Goal: Task Accomplishment & Management: Use online tool/utility

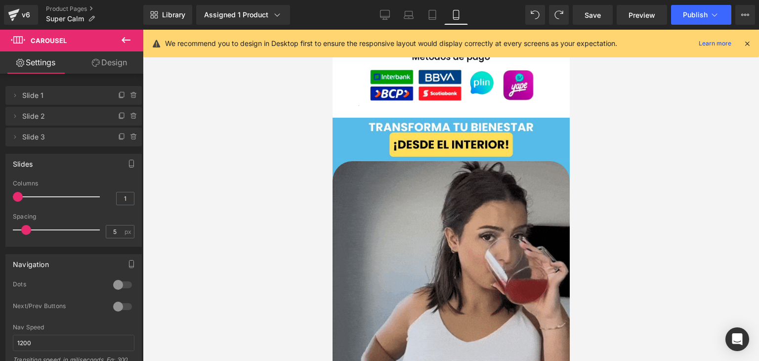
scroll to position [1185, 0]
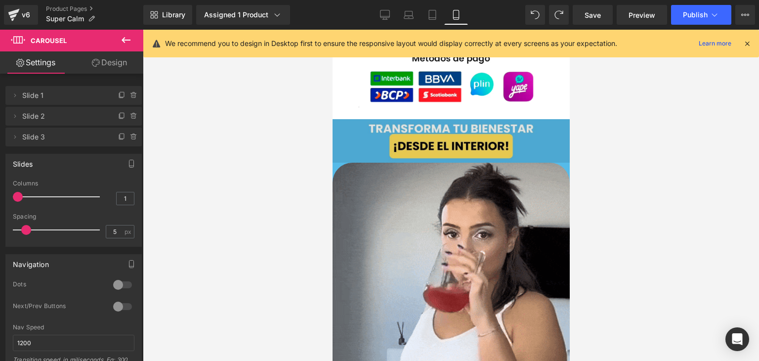
click at [355, 123] on div "Image Row" at bounding box center [450, 141] width 237 height 44
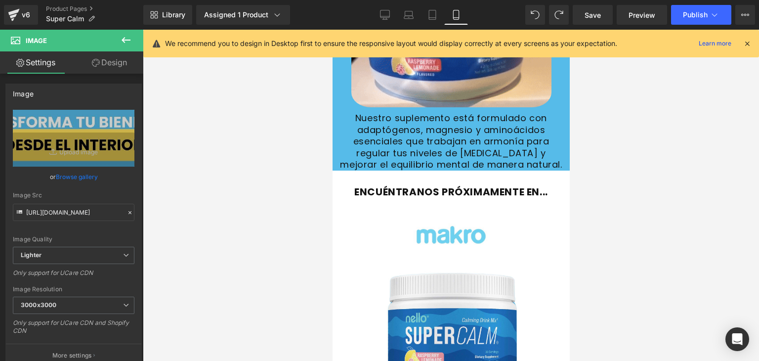
scroll to position [445, 0]
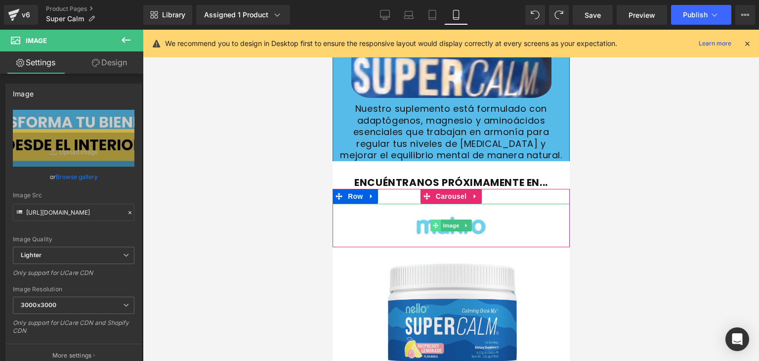
click at [433, 222] on icon at bounding box center [434, 225] width 5 height 6
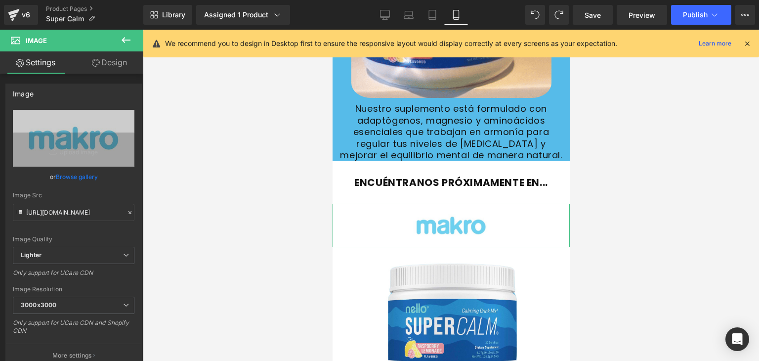
click at [107, 67] on link "Design" at bounding box center [110, 62] width 72 height 22
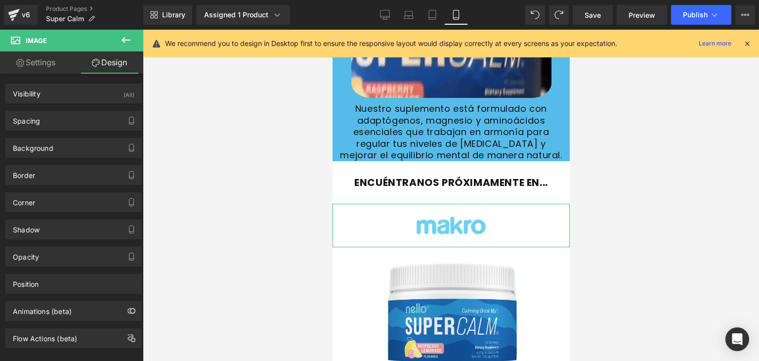
drag, startPoint x: 48, startPoint y: 57, endPoint x: 42, endPoint y: 69, distance: 13.3
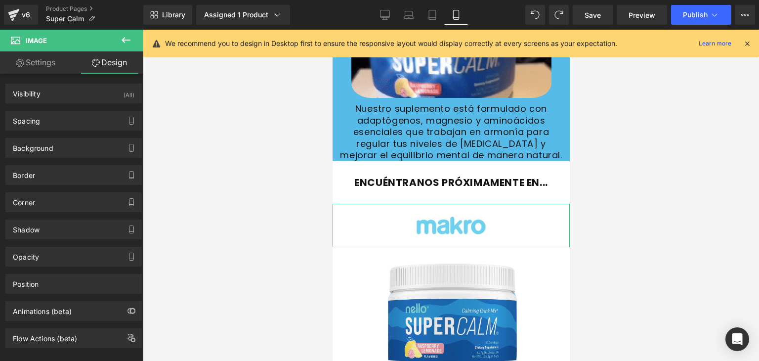
click at [48, 57] on link "Settings" at bounding box center [36, 62] width 72 height 22
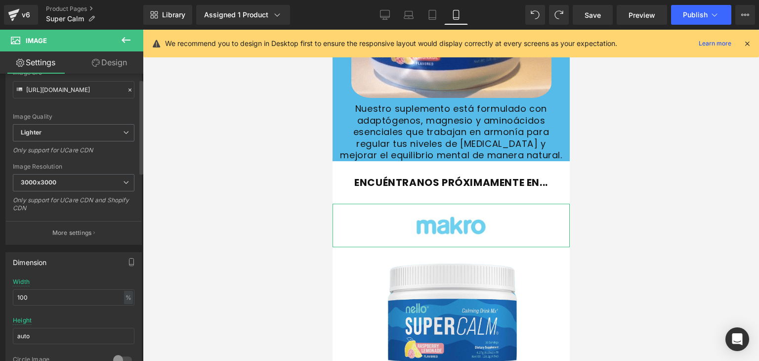
scroll to position [148, 0]
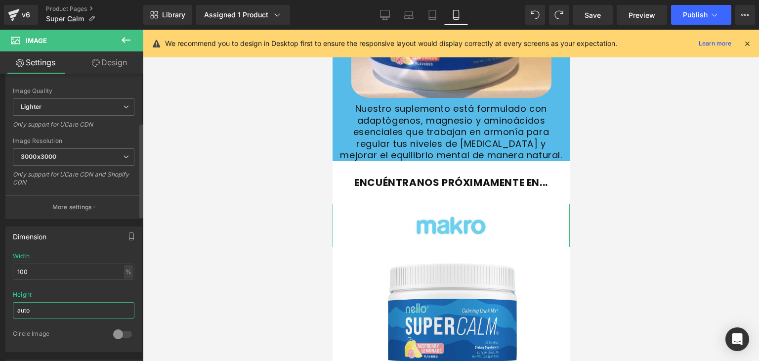
click at [65, 307] on input "auto" at bounding box center [73, 310] width 121 height 16
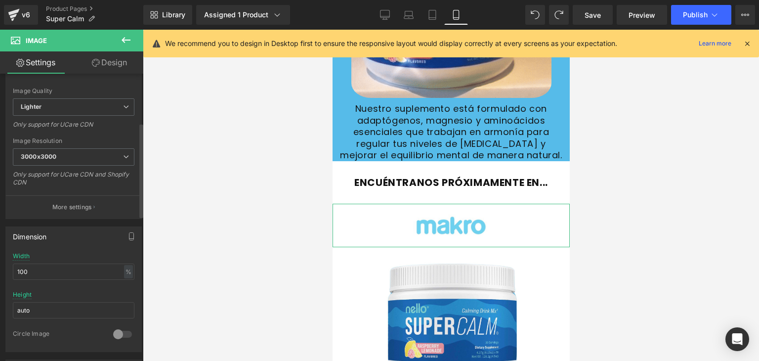
click at [77, 240] on div "Dimension" at bounding box center [73, 236] width 135 height 19
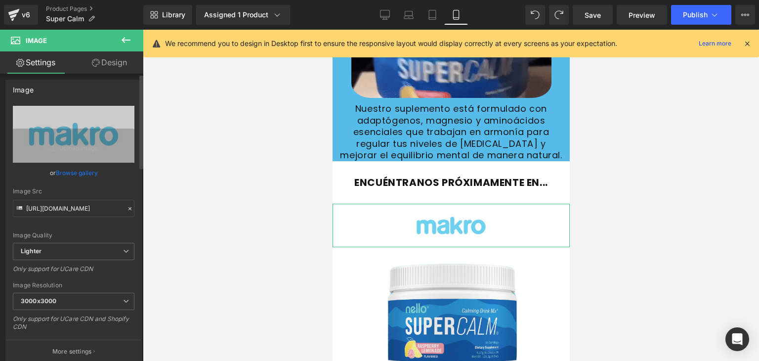
scroll to position [0, 0]
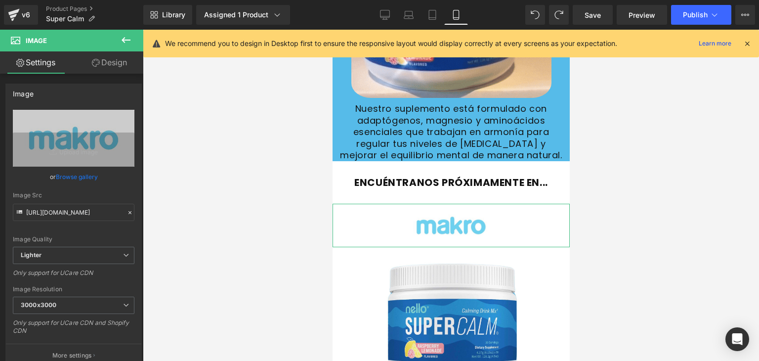
click at [116, 67] on link "Design" at bounding box center [110, 62] width 72 height 22
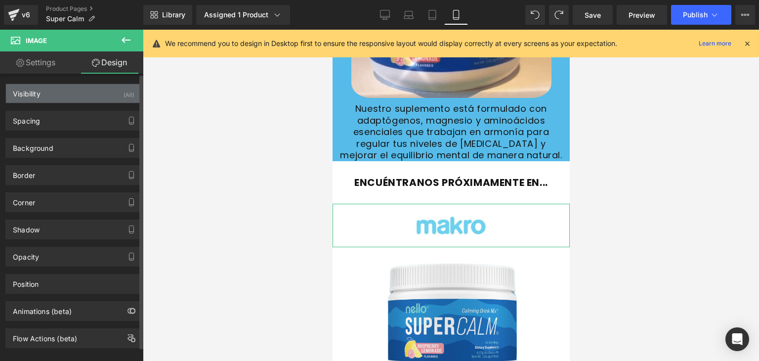
click at [70, 93] on div "Visibility (All)" at bounding box center [73, 93] width 135 height 19
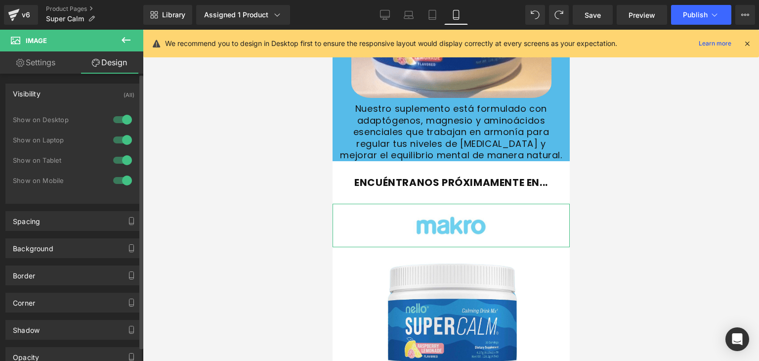
click at [70, 93] on div "Visibility (All)" at bounding box center [73, 93] width 135 height 19
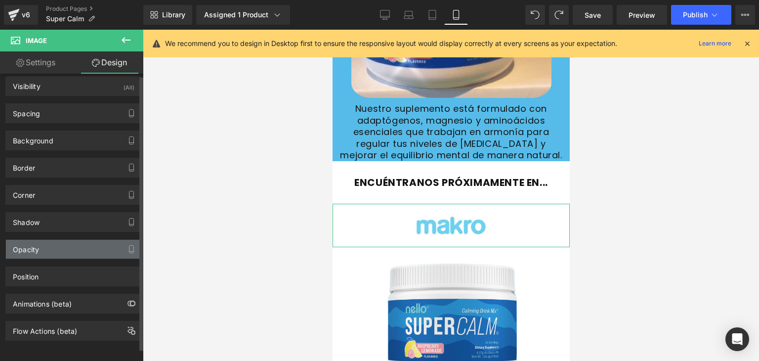
scroll to position [13, 0]
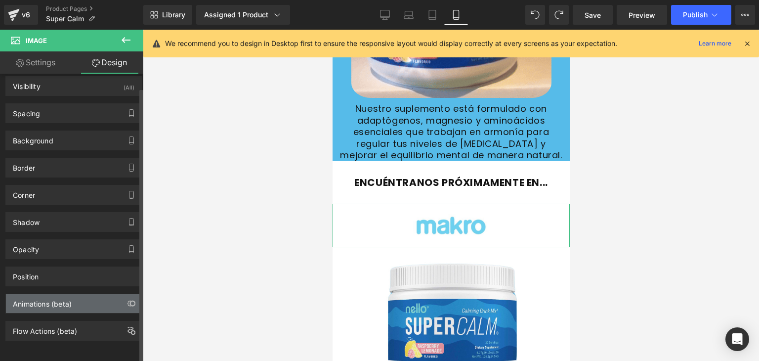
click at [61, 295] on div "Animations (beta)" at bounding box center [42, 301] width 59 height 14
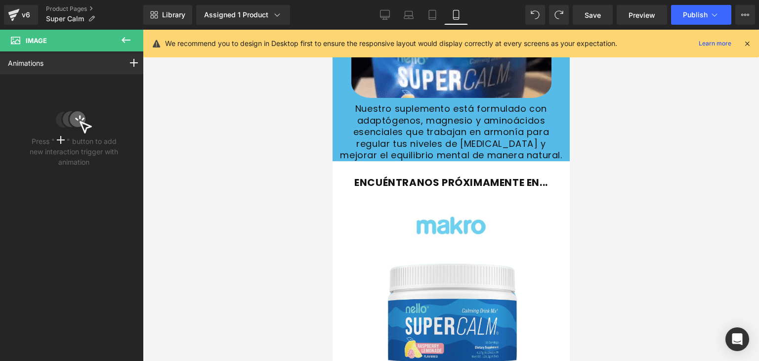
click at [131, 36] on icon at bounding box center [126, 40] width 12 height 12
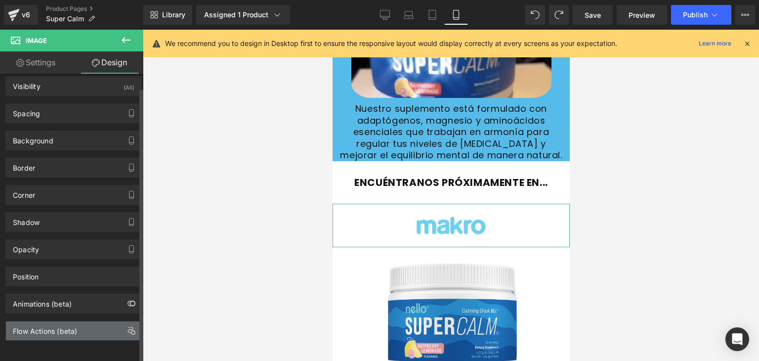
click at [61, 321] on div "Flow Actions (beta)" at bounding box center [45, 328] width 64 height 14
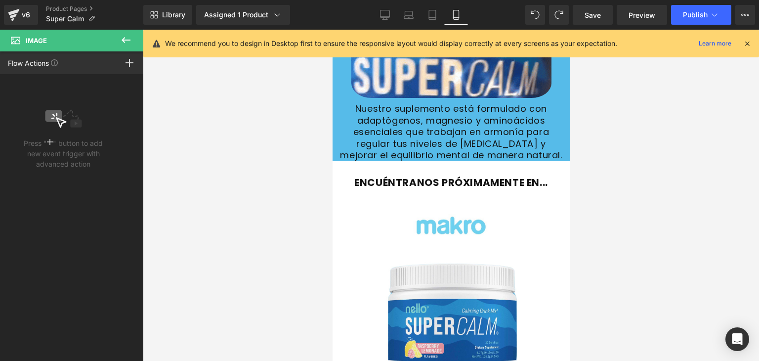
click at [124, 46] on button at bounding box center [126, 41] width 35 height 22
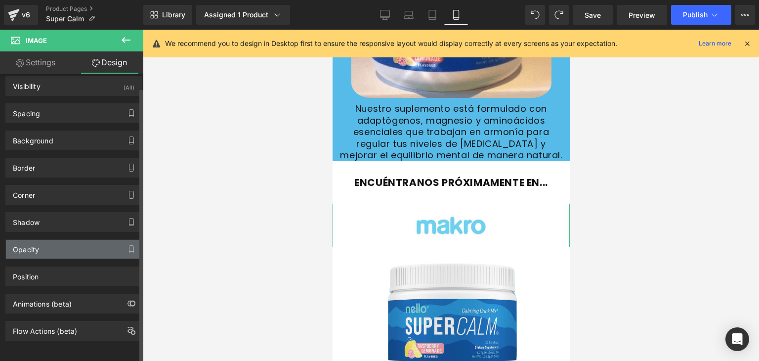
click at [61, 244] on div "Opacity" at bounding box center [73, 249] width 135 height 19
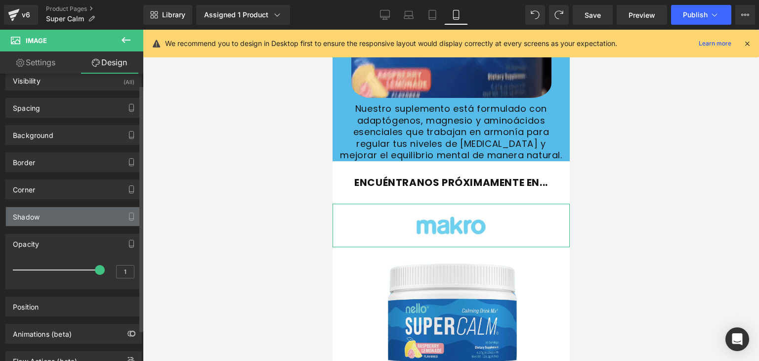
click at [71, 209] on div "Shadow" at bounding box center [73, 216] width 135 height 19
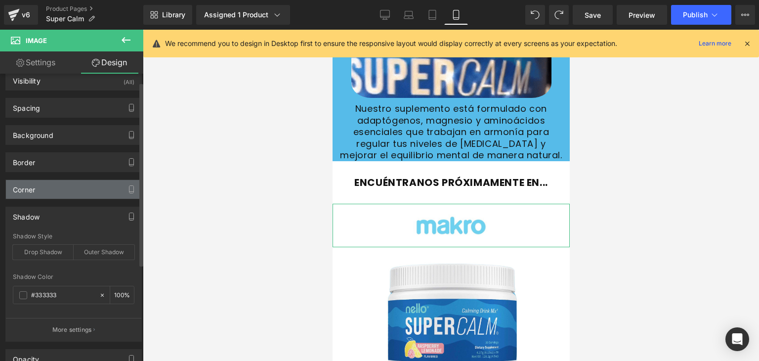
click at [70, 186] on div "Corner" at bounding box center [73, 189] width 135 height 19
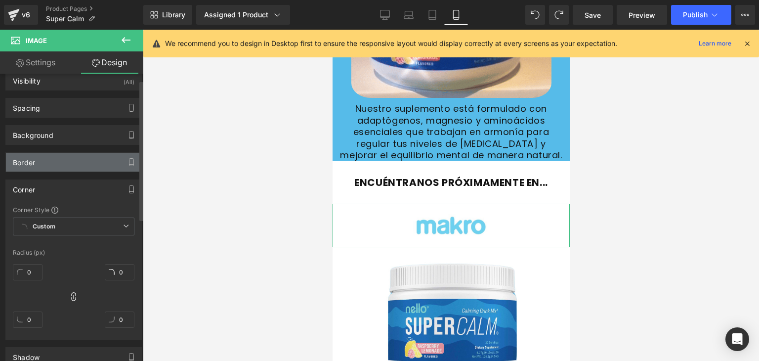
click at [71, 168] on div "Border" at bounding box center [73, 162] width 135 height 19
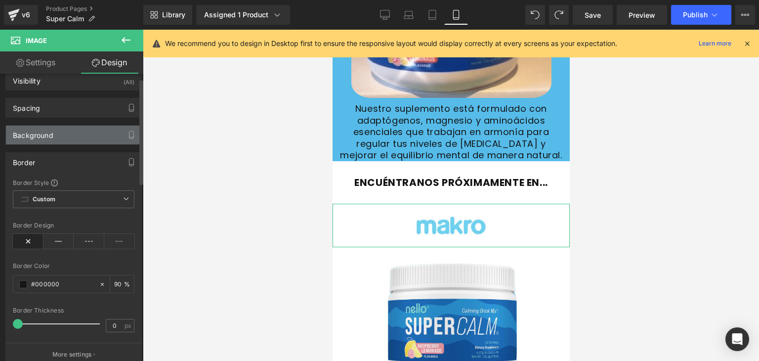
click at [67, 142] on div "Background" at bounding box center [73, 134] width 135 height 19
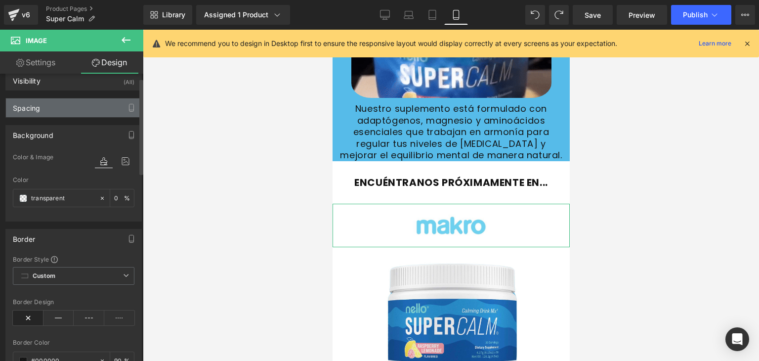
click at [65, 113] on div "Spacing" at bounding box center [73, 107] width 135 height 19
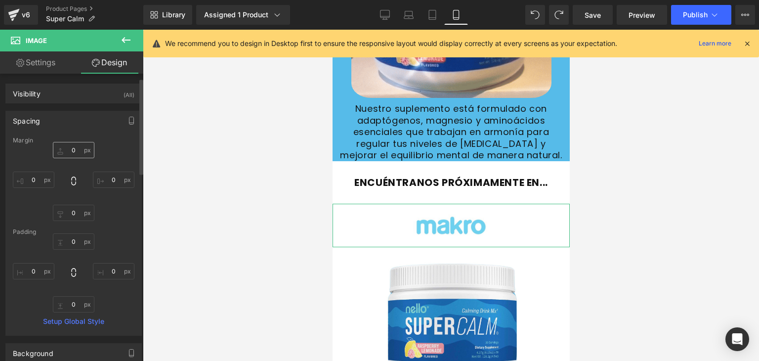
scroll to position [0, 0]
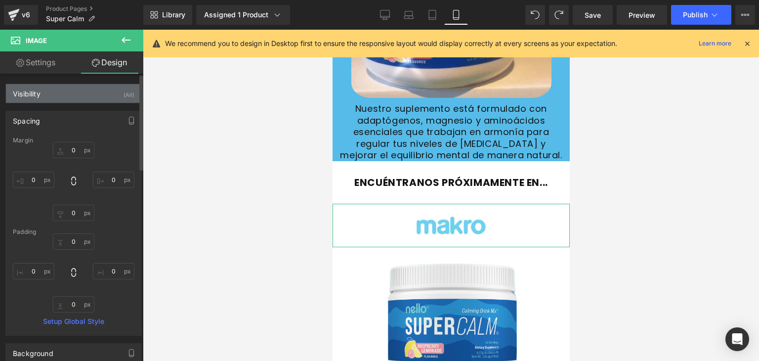
click at [56, 95] on div "Visibility (All)" at bounding box center [73, 93] width 135 height 19
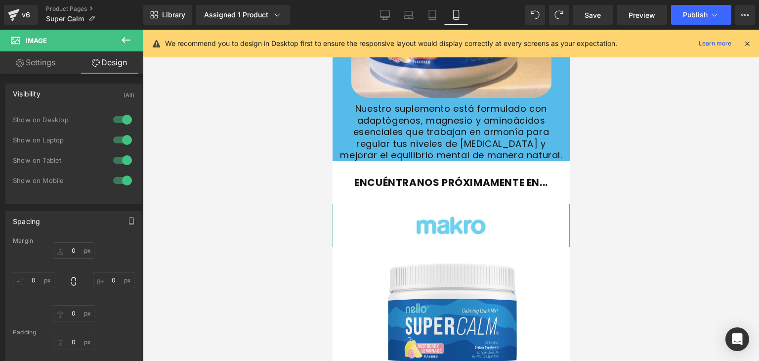
click at [57, 63] on link "Settings" at bounding box center [36, 62] width 72 height 22
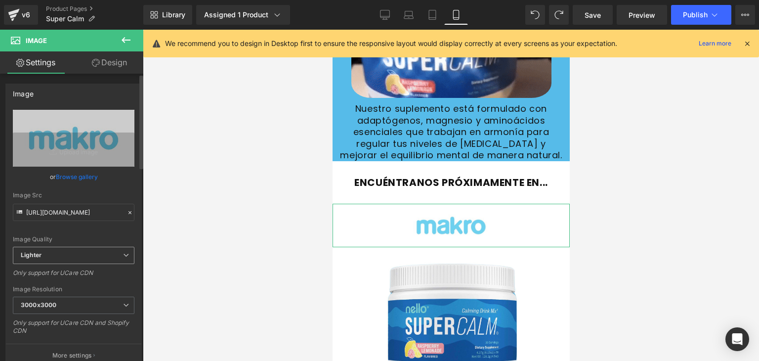
click at [83, 261] on span "Lighter" at bounding box center [73, 254] width 121 height 17
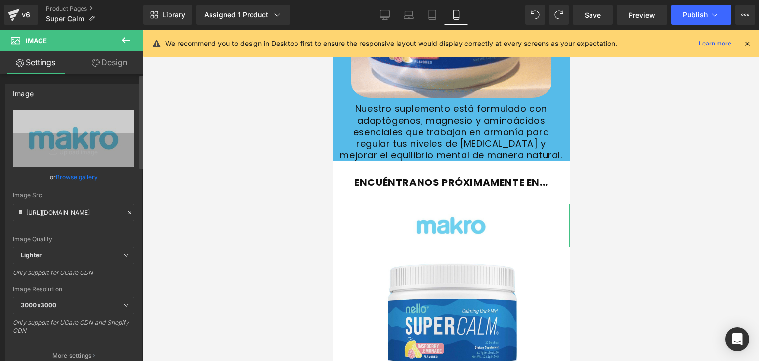
click at [87, 230] on div "Image Quality Lighter Lightest Lighter Lighter Lightest Only support for UCare …" at bounding box center [73, 178] width 121 height 137
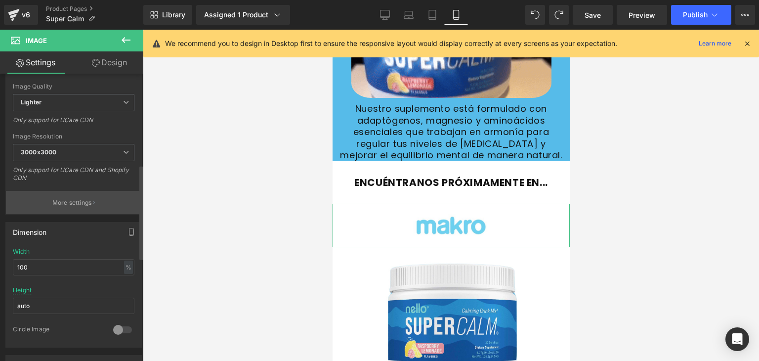
scroll to position [148, 0]
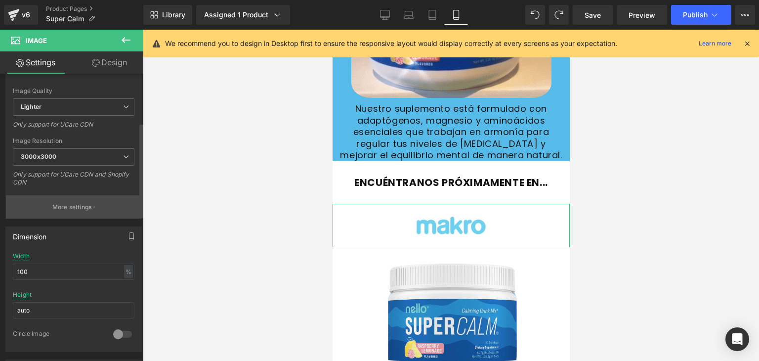
click at [74, 202] on p "More settings" at bounding box center [72, 206] width 40 height 9
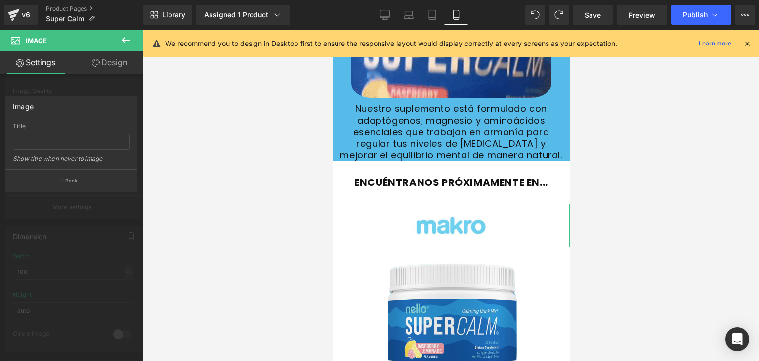
click at [69, 203] on div at bounding box center [71, 198] width 143 height 336
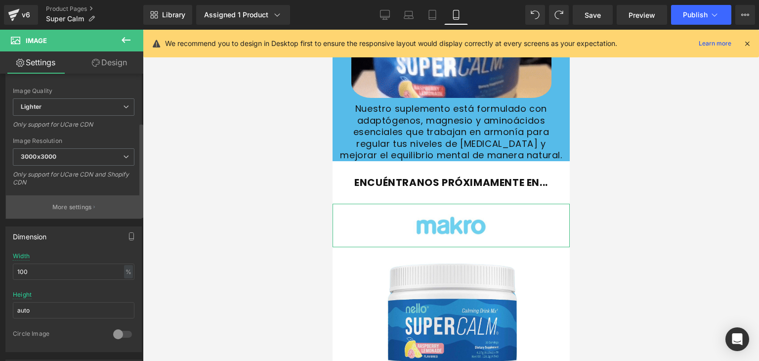
click at [73, 207] on p "More settings" at bounding box center [72, 206] width 40 height 9
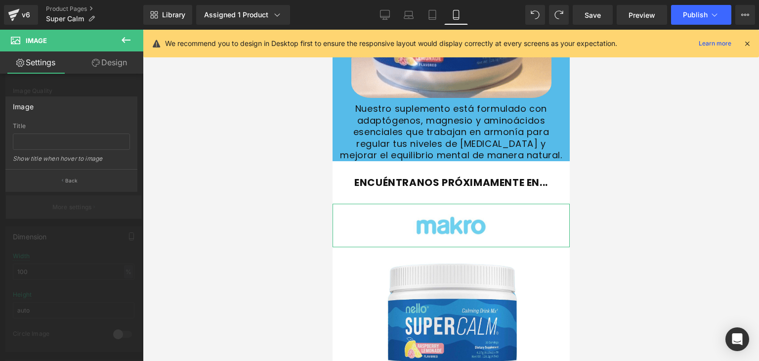
click at [73, 207] on div at bounding box center [71, 198] width 143 height 336
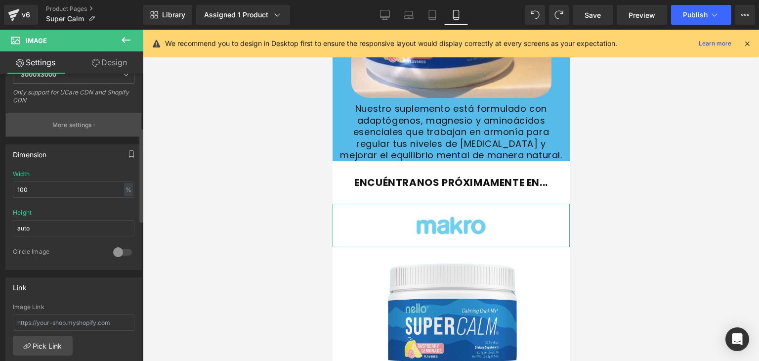
scroll to position [247, 0]
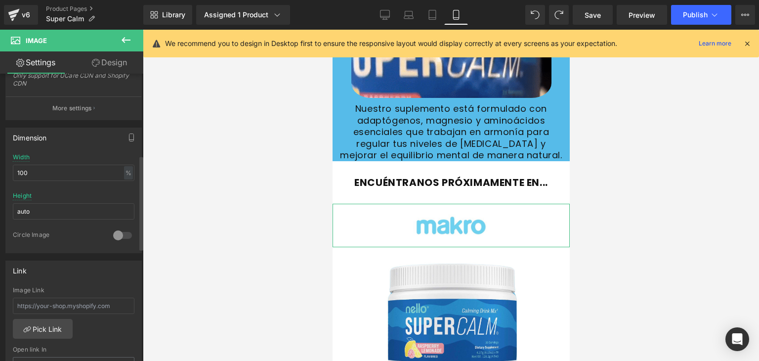
click at [61, 261] on div "Link" at bounding box center [73, 270] width 135 height 19
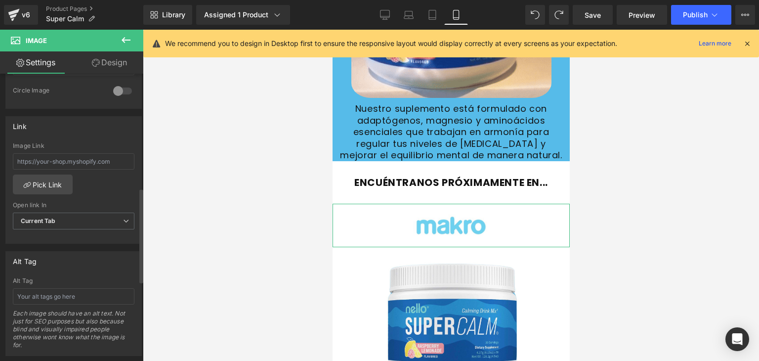
scroll to position [395, 0]
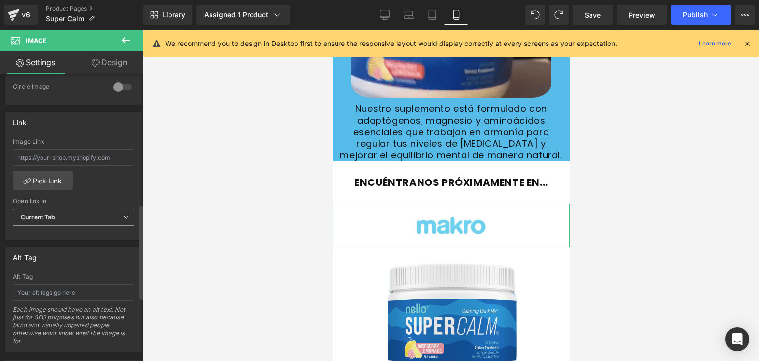
click at [67, 216] on span "Current Tab" at bounding box center [73, 216] width 121 height 17
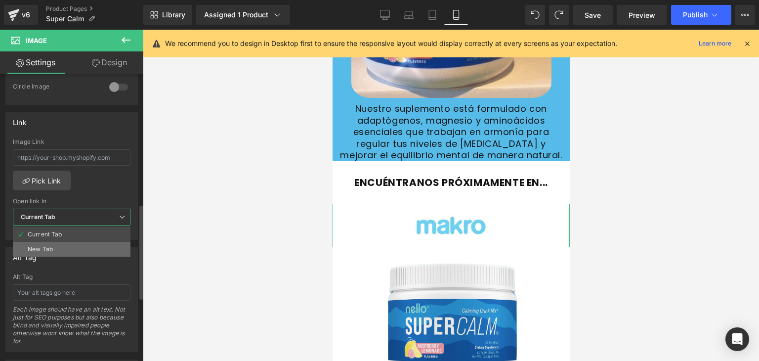
click at [65, 250] on li "New Tab" at bounding box center [72, 249] width 118 height 15
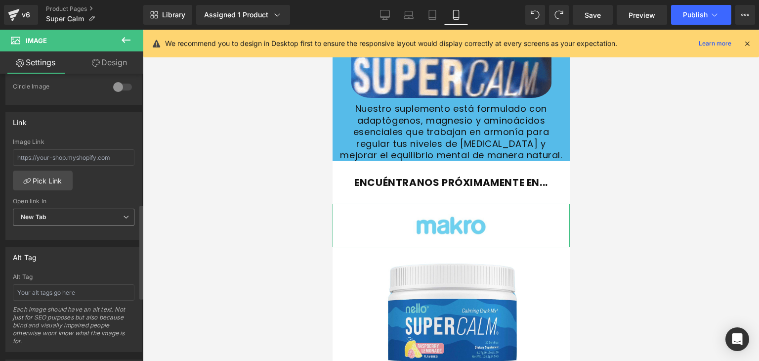
click at [67, 216] on span "New Tab" at bounding box center [73, 216] width 121 height 17
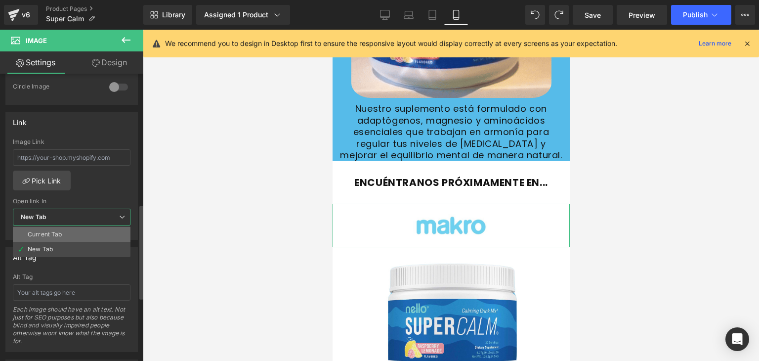
click at [67, 232] on li "Current Tab" at bounding box center [72, 234] width 118 height 15
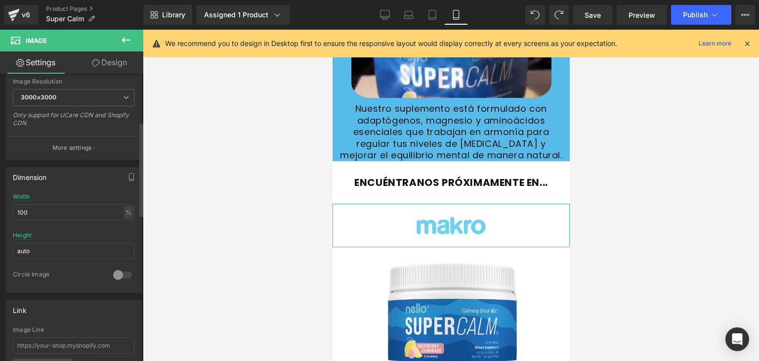
scroll to position [94, 0]
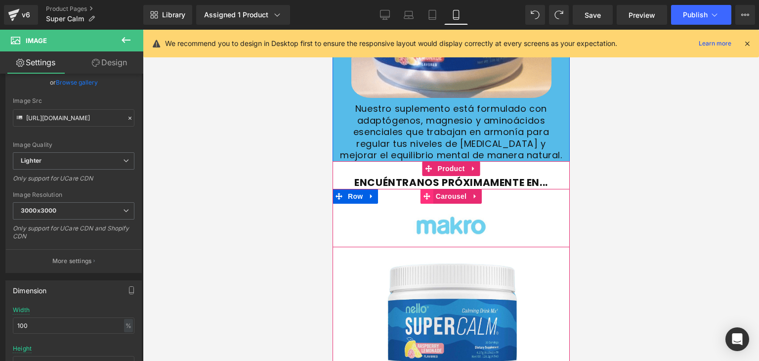
click at [423, 193] on icon at bounding box center [426, 196] width 7 height 7
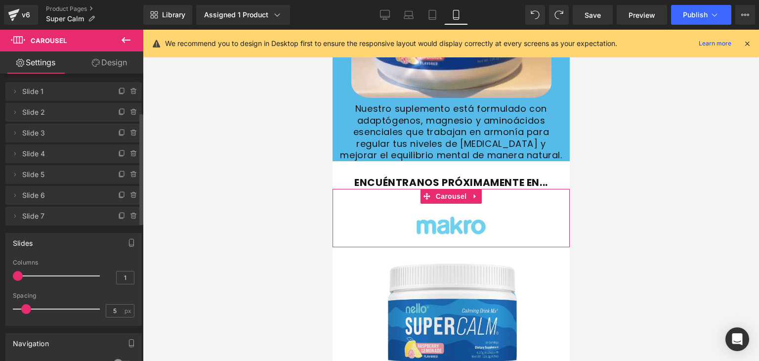
scroll to position [0, 0]
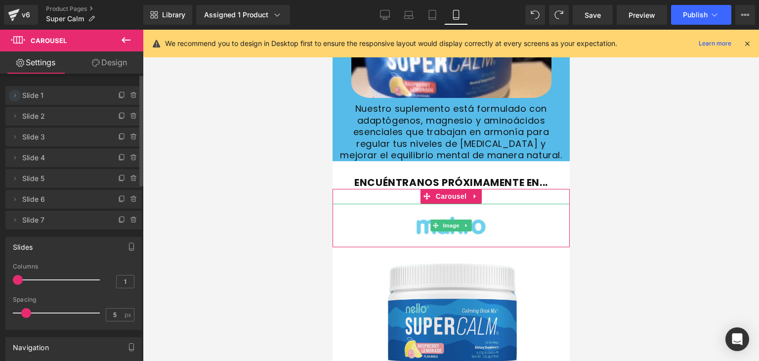
click at [17, 97] on icon at bounding box center [15, 95] width 8 height 8
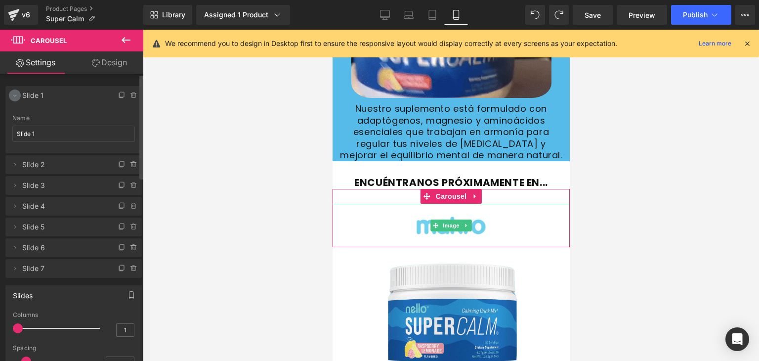
click at [17, 97] on icon at bounding box center [15, 95] width 8 height 8
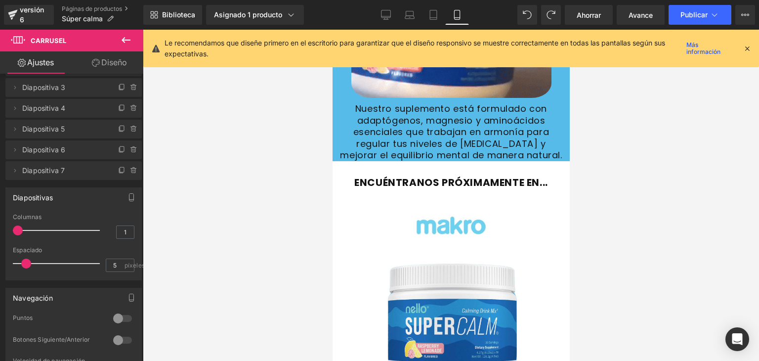
scroll to position [543, 0]
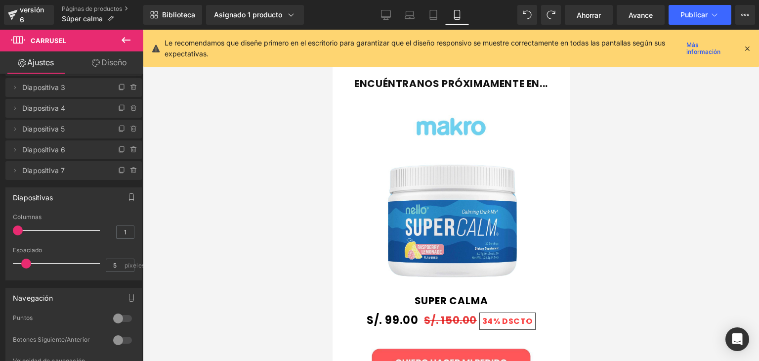
click at [304, 191] on div at bounding box center [451, 195] width 616 height 331
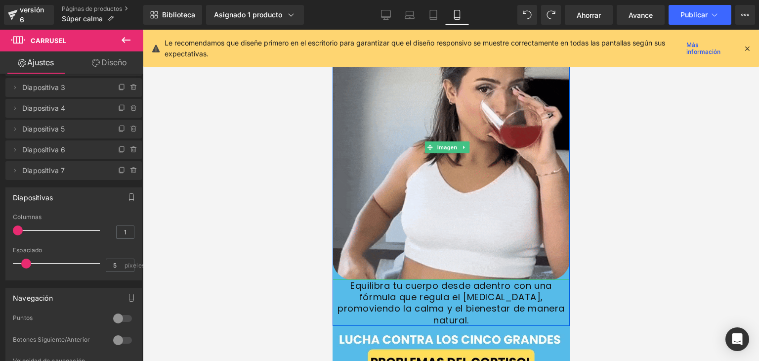
scroll to position [1185, 0]
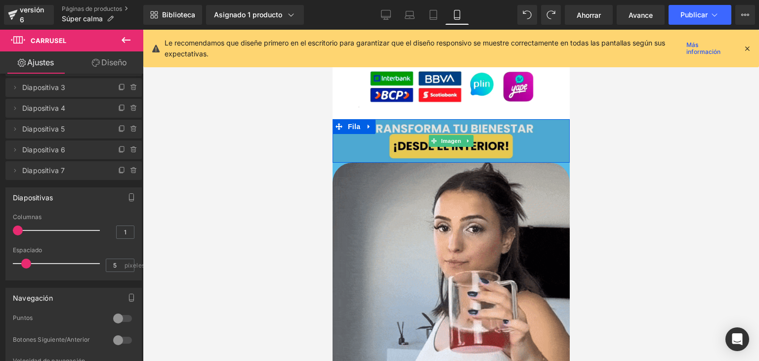
click at [358, 131] on img at bounding box center [450, 141] width 237 height 44
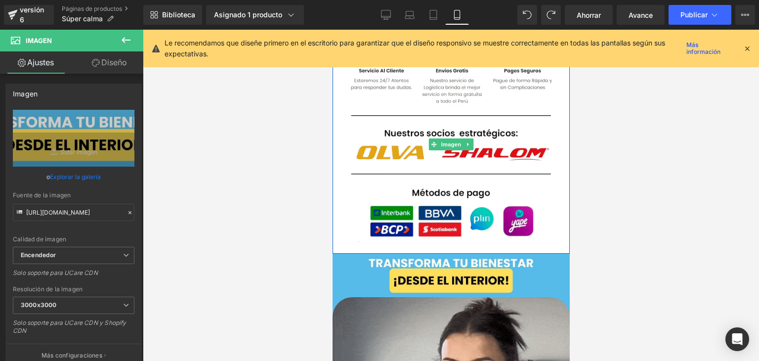
scroll to position [1037, 0]
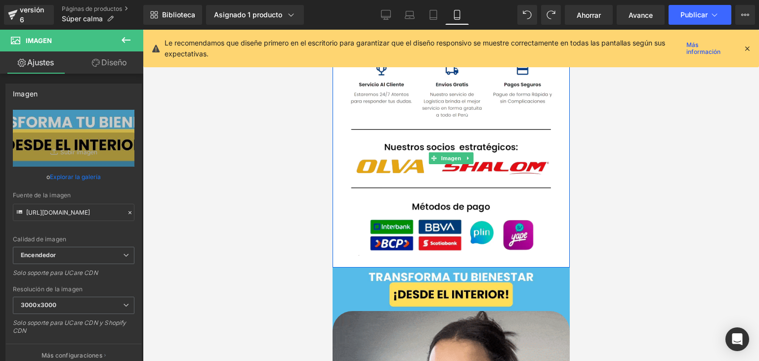
click at [362, 175] on img at bounding box center [450, 158] width 237 height 218
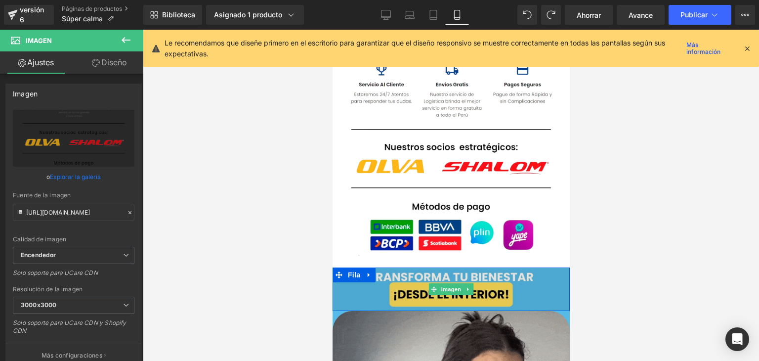
click at [411, 267] on img at bounding box center [450, 289] width 237 height 44
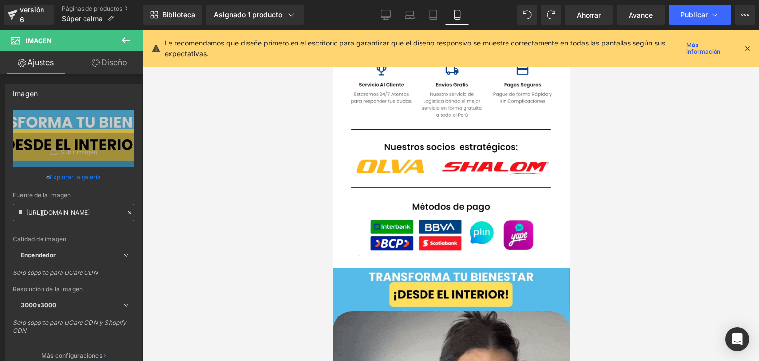
scroll to position [0, 411]
drag, startPoint x: 26, startPoint y: 210, endPoint x: 241, endPoint y: 202, distance: 215.0
click at [241, 202] on div "Carrusel Estás previsualizando cómo funciona el Reestilizará tu página. No pued…" at bounding box center [379, 188] width 759 height 377
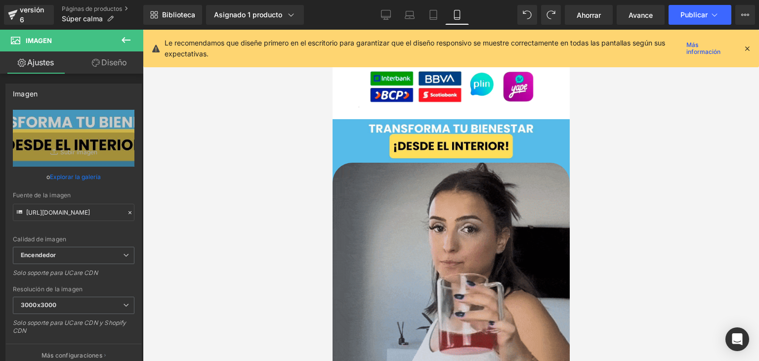
click at [442, 255] on img at bounding box center [450, 294] width 237 height 265
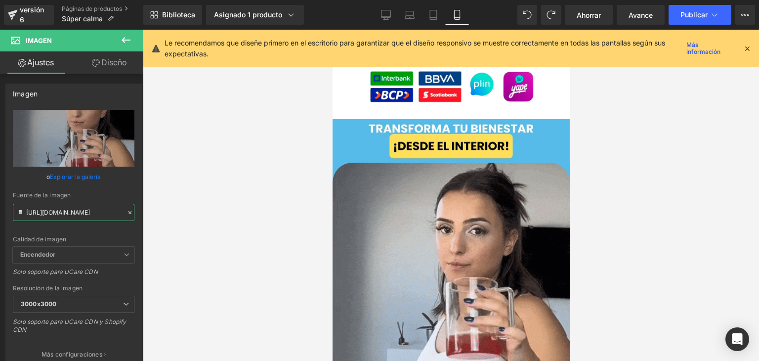
scroll to position [0, 512]
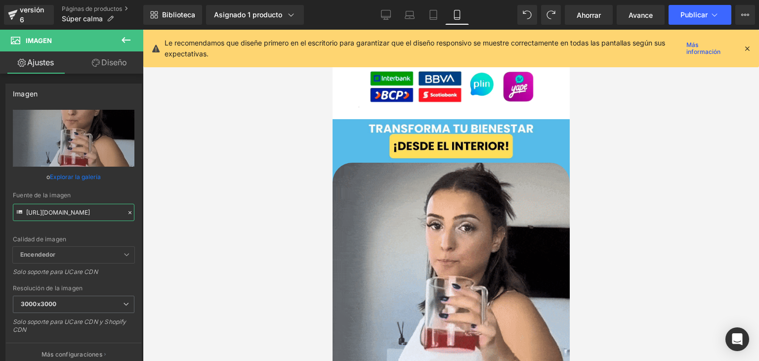
drag, startPoint x: 27, startPoint y: 210, endPoint x: 235, endPoint y: 211, distance: 208.4
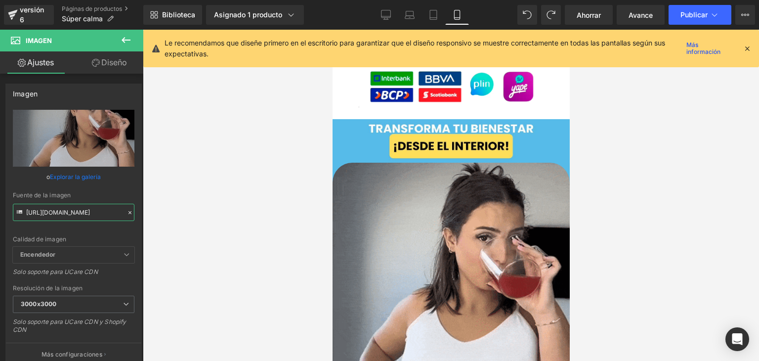
click at [235, 211] on div "Carrusel Estás previsualizando cómo funciona el Reestilizará tu página. No pued…" at bounding box center [379, 188] width 759 height 377
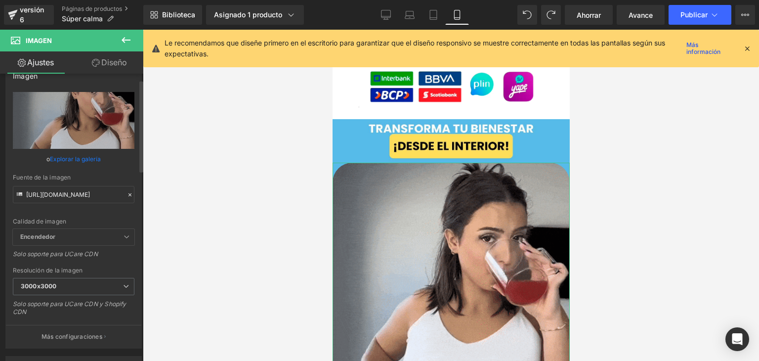
scroll to position [0, 0]
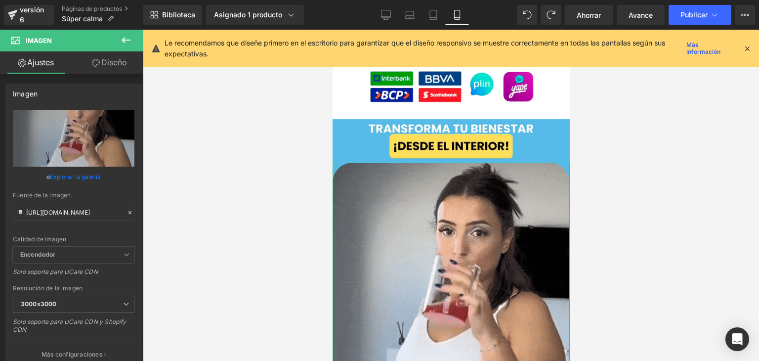
click at [116, 70] on link "Diseño" at bounding box center [110, 62] width 72 height 22
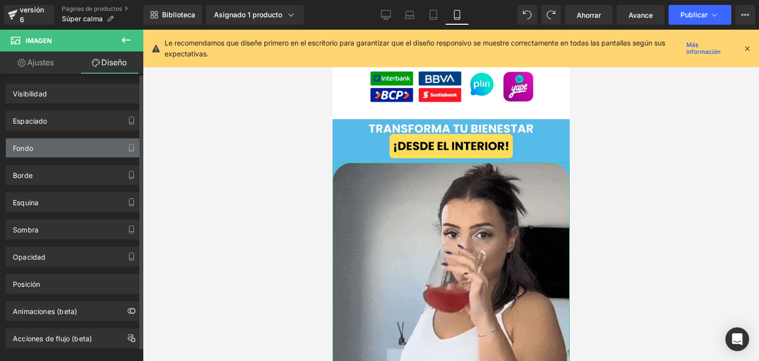
click at [54, 150] on div "Fondo" at bounding box center [73, 147] width 135 height 19
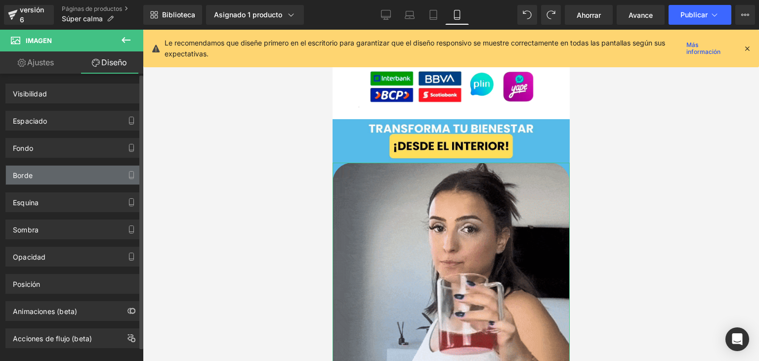
click at [53, 171] on div "Borde" at bounding box center [73, 174] width 135 height 19
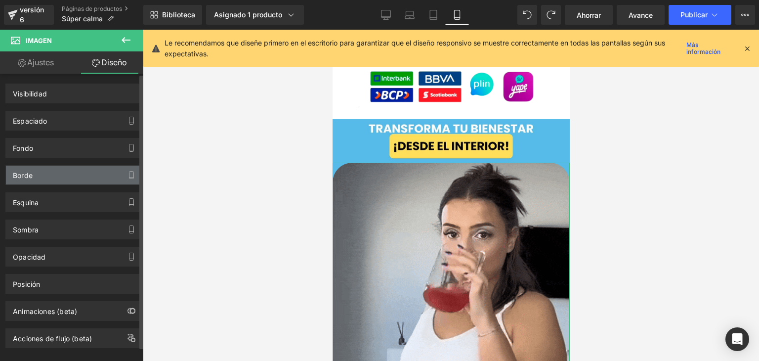
click at [51, 175] on div "Borde" at bounding box center [73, 174] width 135 height 19
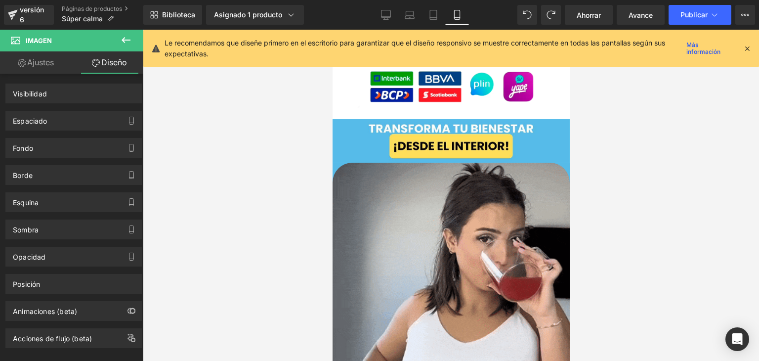
click at [273, 121] on div at bounding box center [451, 195] width 616 height 331
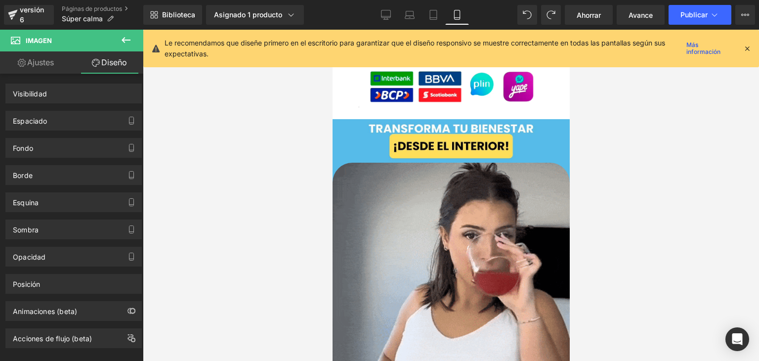
click at [124, 37] on icon at bounding box center [126, 40] width 12 height 12
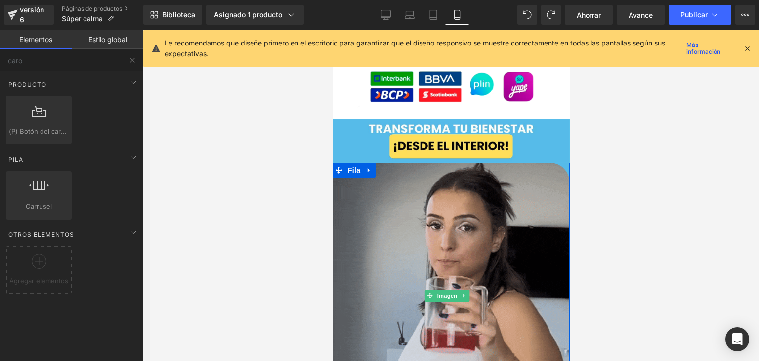
click at [404, 218] on img at bounding box center [450, 294] width 237 height 265
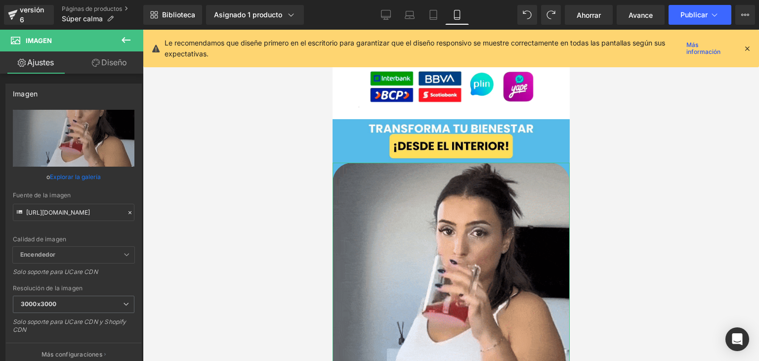
click at [108, 62] on font "Diseño" at bounding box center [114, 62] width 26 height 10
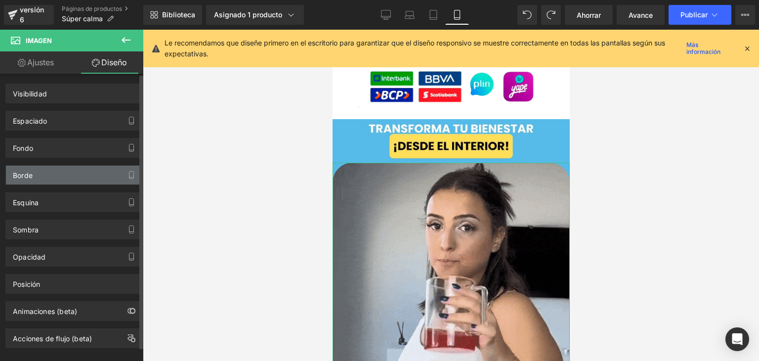
click at [53, 182] on div "Borde" at bounding box center [73, 174] width 135 height 19
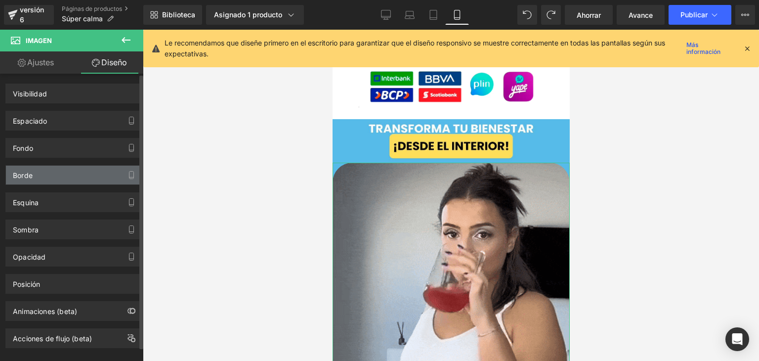
click at [59, 176] on div "Borde" at bounding box center [73, 174] width 135 height 19
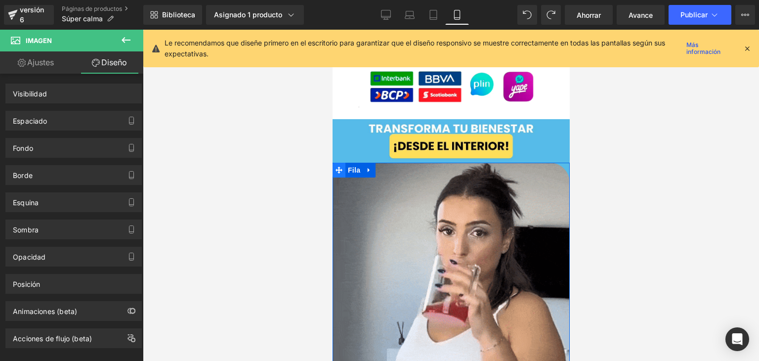
click at [336, 166] on icon at bounding box center [338, 169] width 7 height 7
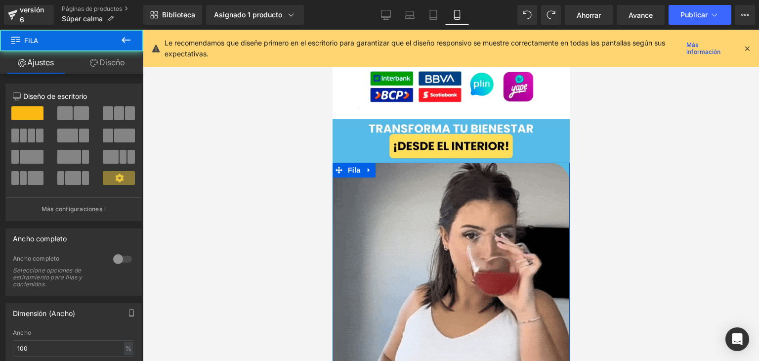
click at [111, 59] on font "Diseño" at bounding box center [112, 62] width 26 height 10
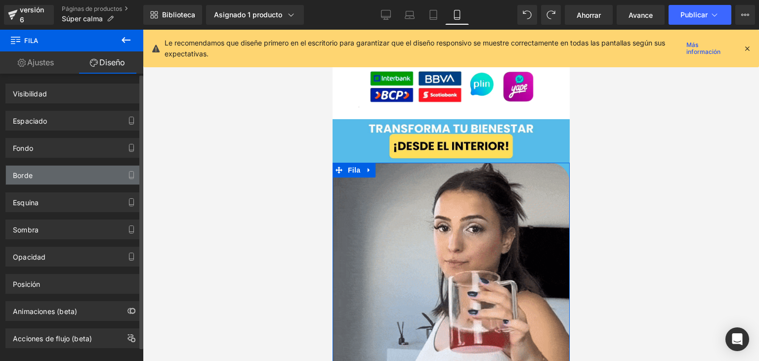
drag, startPoint x: 58, startPoint y: 188, endPoint x: 64, endPoint y: 179, distance: 10.7
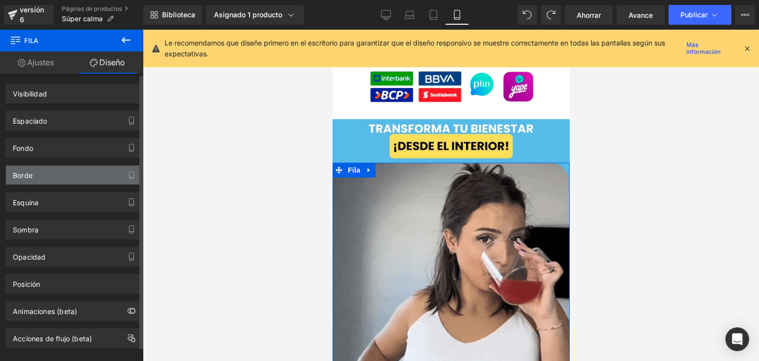
click at [58, 188] on div "Esquina Estilo de esquina Costumbre Radio (px)" at bounding box center [74, 198] width 148 height 27
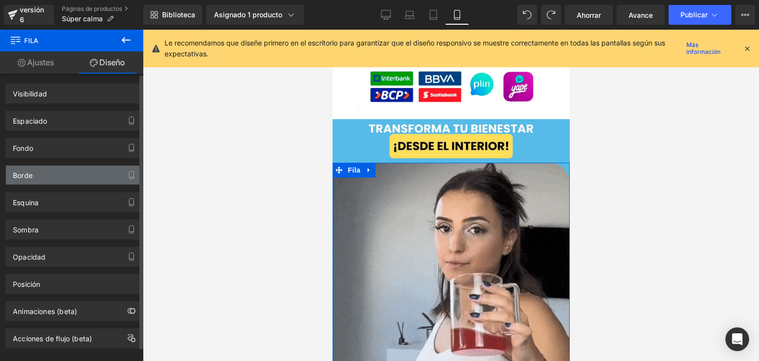
click at [64, 179] on div "Borde" at bounding box center [73, 174] width 135 height 19
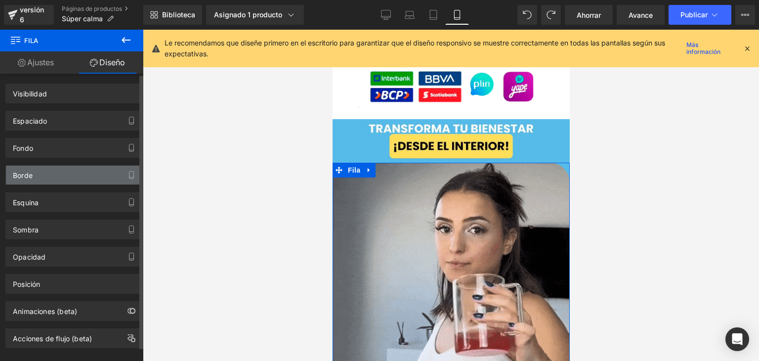
click at [66, 177] on div "Borde" at bounding box center [73, 174] width 135 height 19
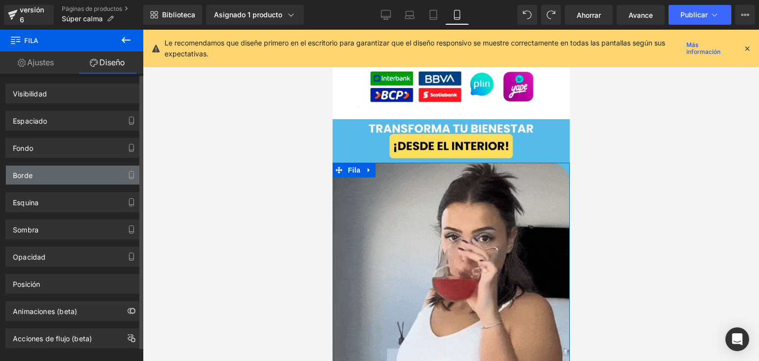
click at [66, 177] on div "Borde" at bounding box center [73, 174] width 135 height 19
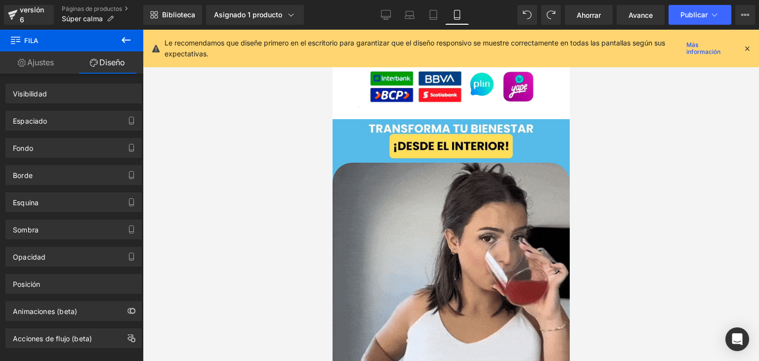
click at [263, 138] on div at bounding box center [451, 195] width 616 height 331
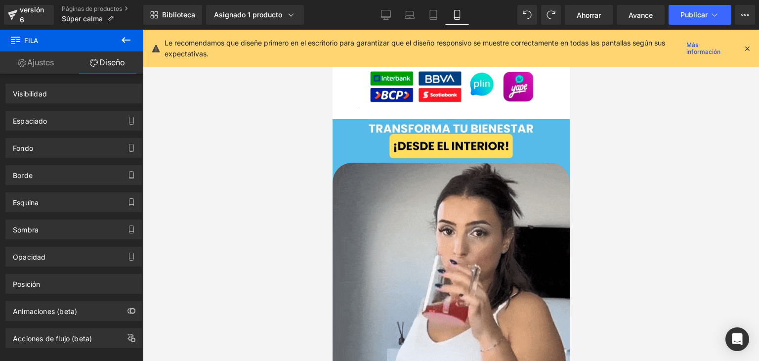
click at [263, 138] on div at bounding box center [451, 195] width 616 height 331
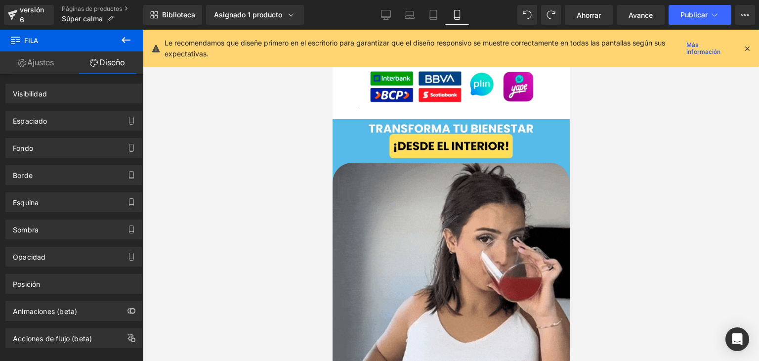
click at [263, 138] on div at bounding box center [451, 195] width 616 height 331
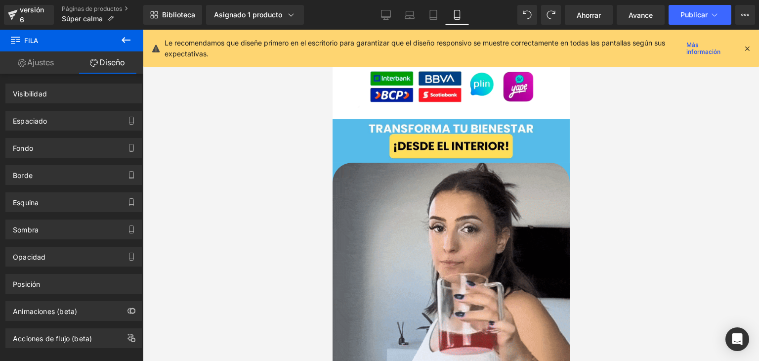
drag, startPoint x: 263, startPoint y: 138, endPoint x: 229, endPoint y: 115, distance: 41.4
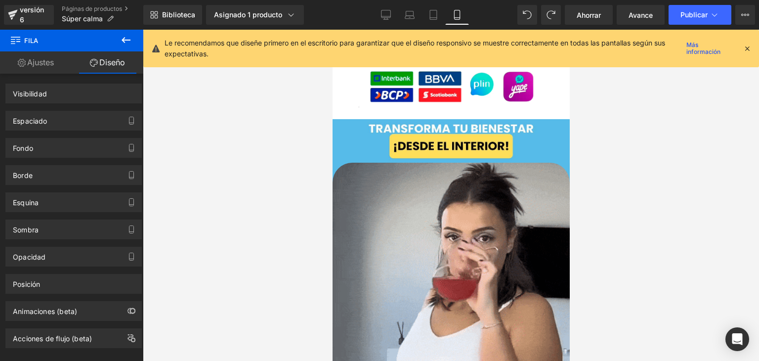
click at [262, 137] on div at bounding box center [451, 195] width 616 height 331
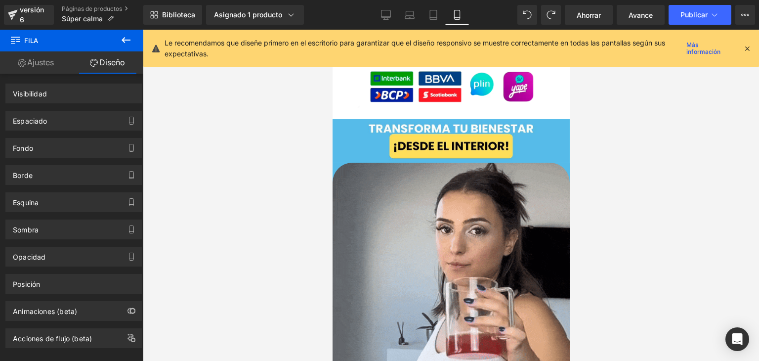
click at [226, 105] on div at bounding box center [451, 195] width 616 height 331
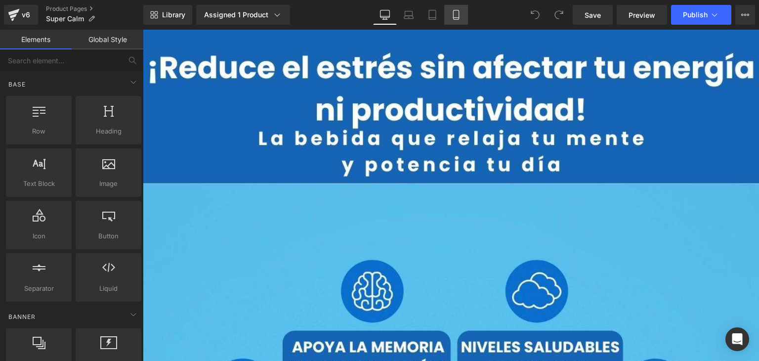
click at [455, 12] on icon at bounding box center [456, 15] width 10 height 10
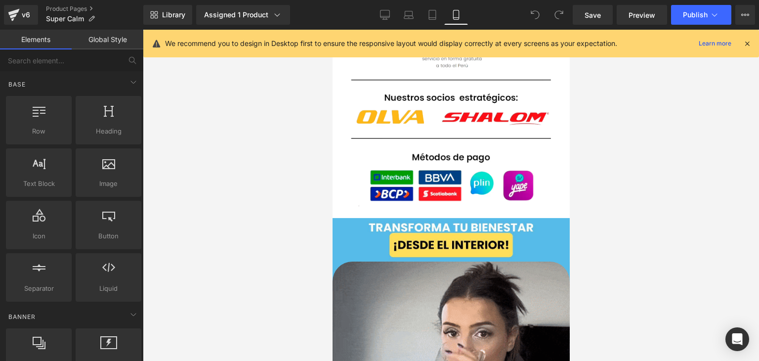
scroll to position [1334, 0]
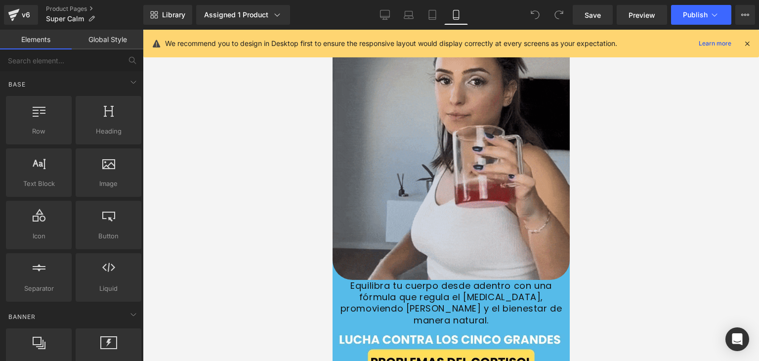
click at [392, 178] on img at bounding box center [450, 146] width 237 height 265
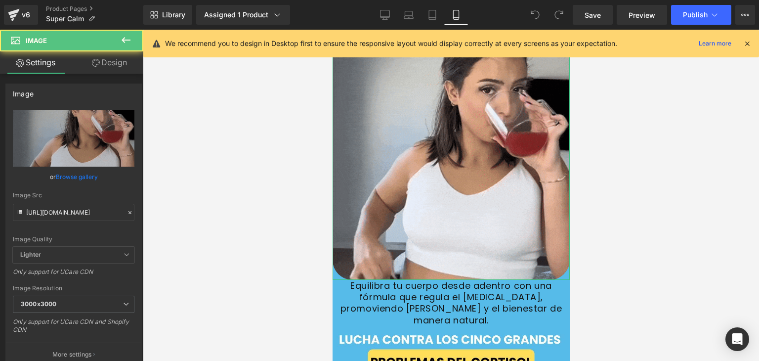
drag, startPoint x: 110, startPoint y: 67, endPoint x: 94, endPoint y: 99, distance: 36.0
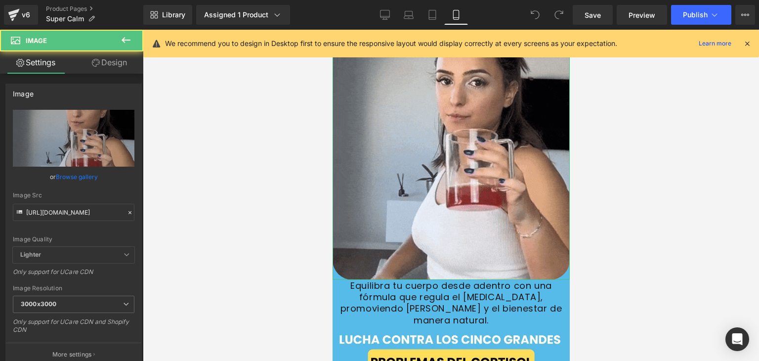
click at [110, 67] on link "Design" at bounding box center [110, 62] width 72 height 22
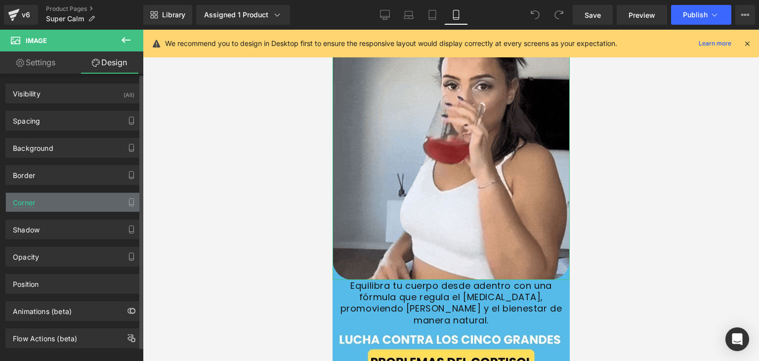
click at [66, 197] on div "Corner" at bounding box center [73, 202] width 135 height 19
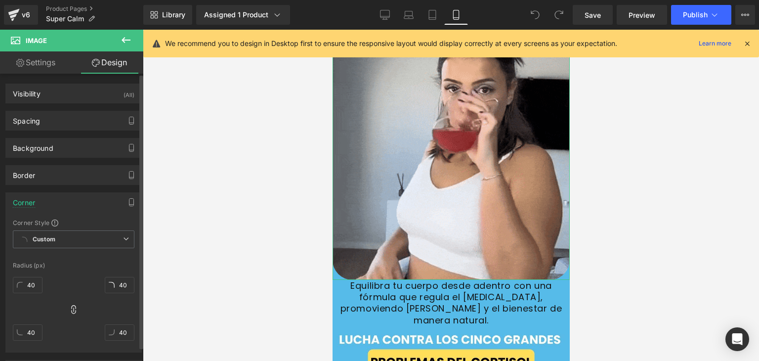
click at [63, 198] on div "Corner" at bounding box center [73, 202] width 135 height 19
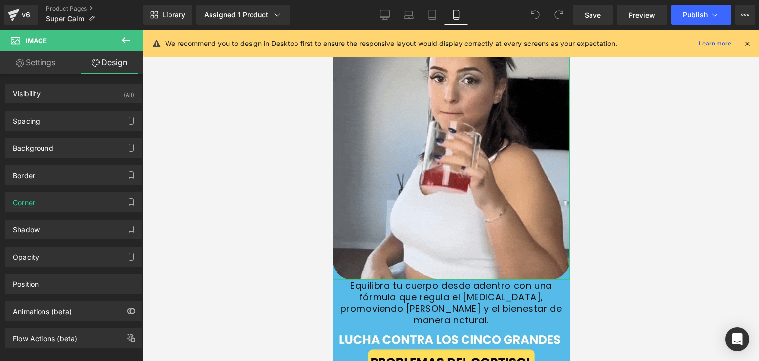
click at [40, 67] on link "Settings" at bounding box center [36, 62] width 72 height 22
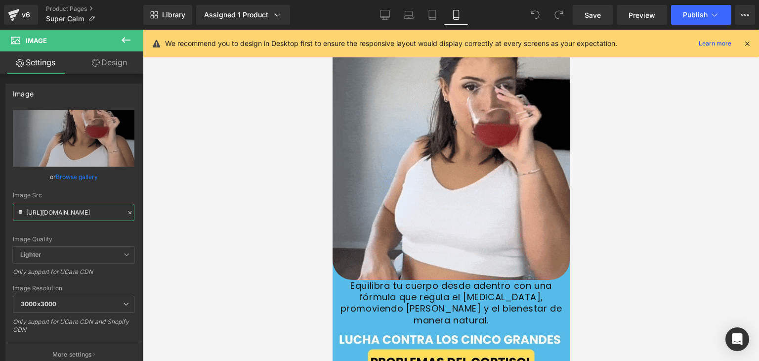
scroll to position [0, 512]
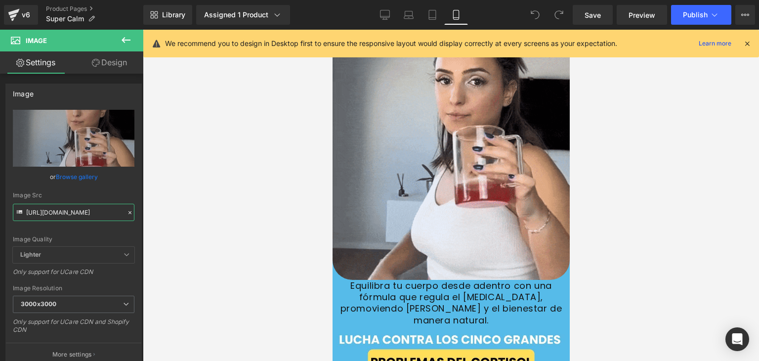
drag, startPoint x: 26, startPoint y: 211, endPoint x: 276, endPoint y: 209, distance: 249.9
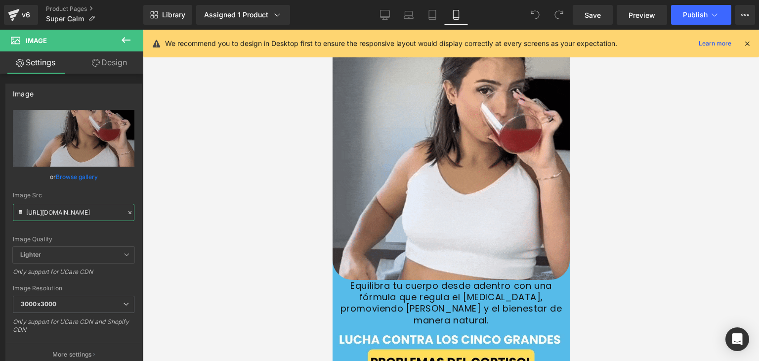
click at [276, 209] on div "You are previewing how the will restyle your page. You can not edit Elements in…" at bounding box center [379, 188] width 759 height 377
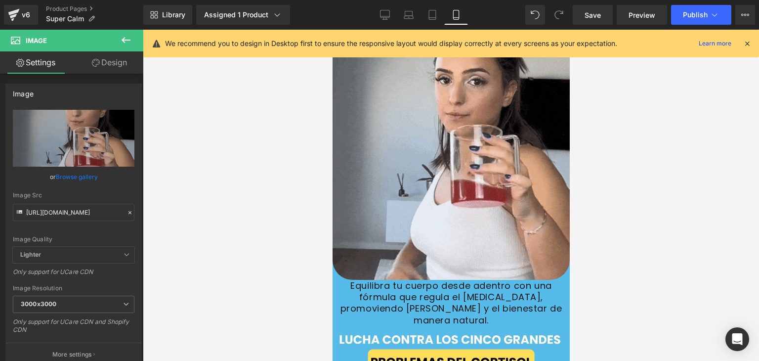
scroll to position [0, 0]
